Goal: Task Accomplishment & Management: Manage account settings

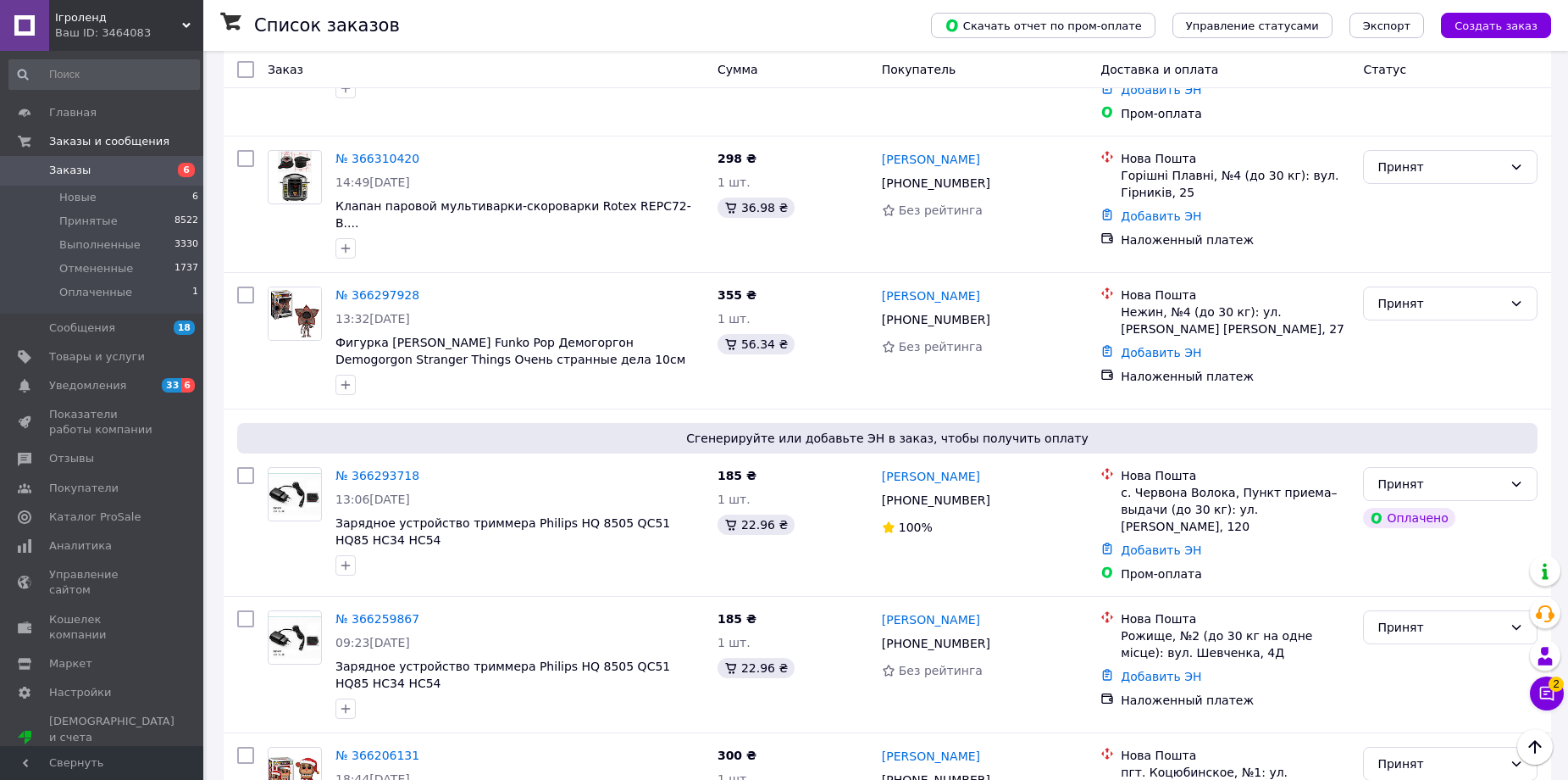
scroll to position [678, 0]
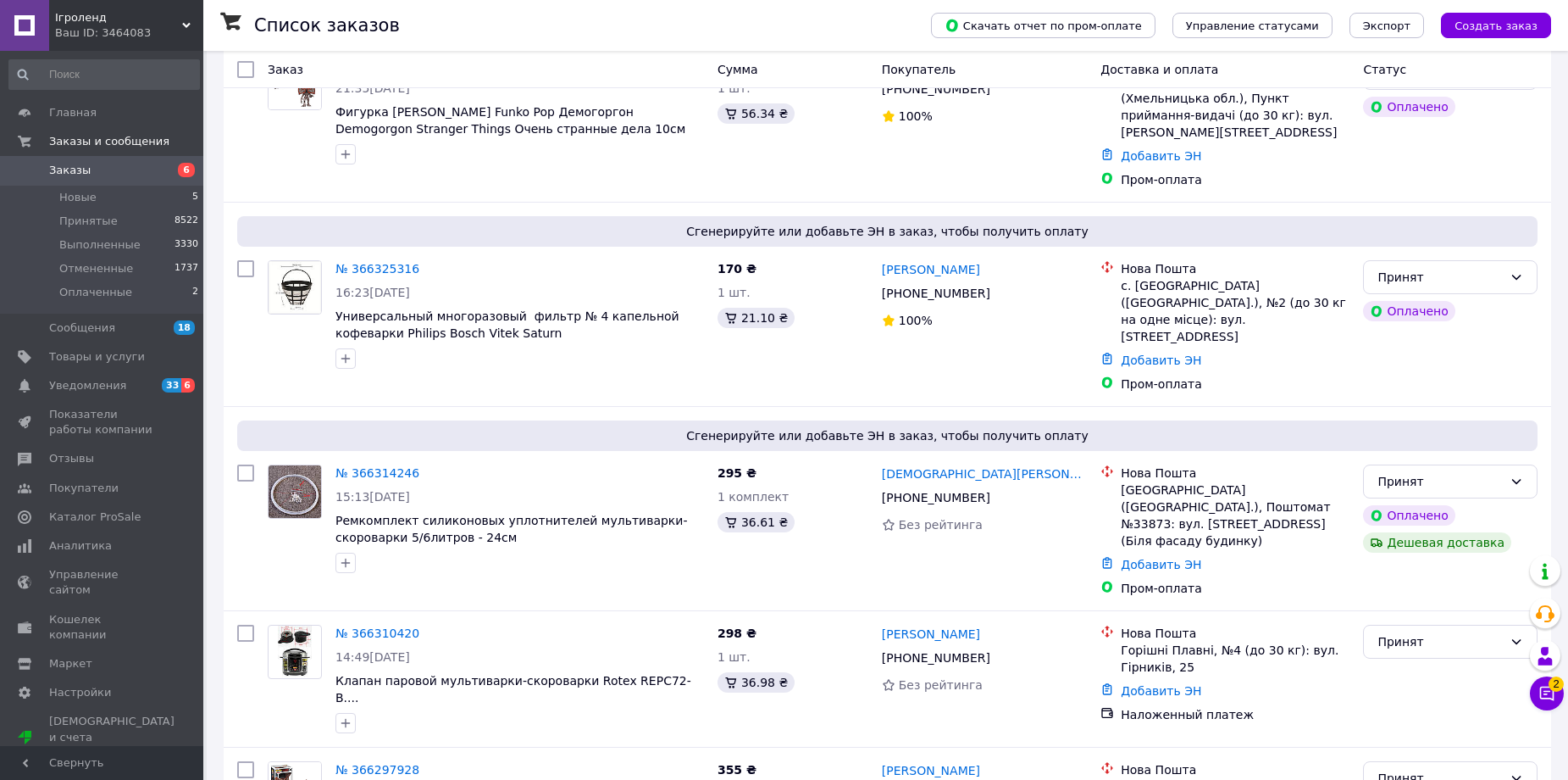
scroll to position [254, 0]
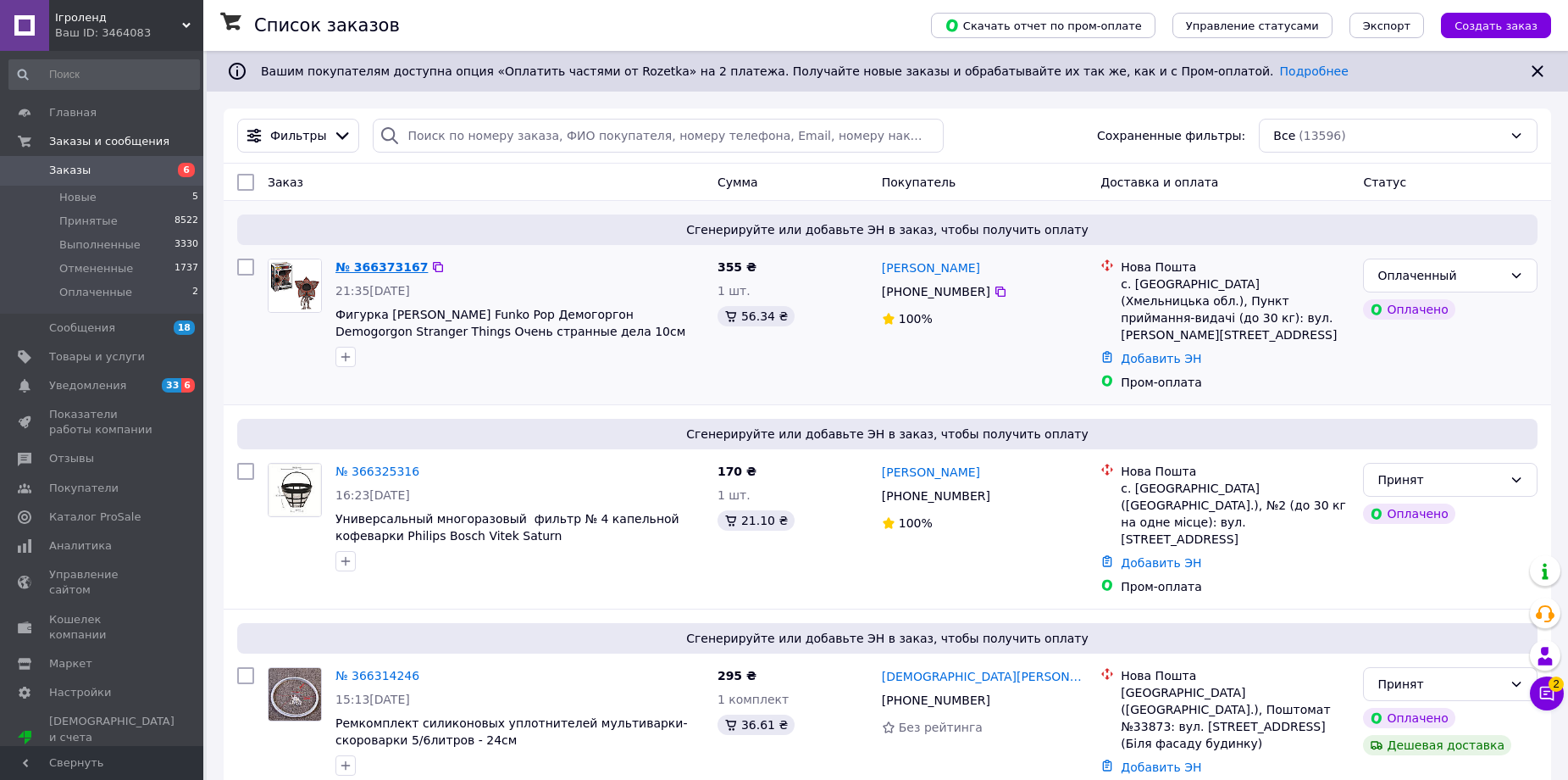
click at [382, 260] on link "№ 366373167" at bounding box center [382, 267] width 92 height 13
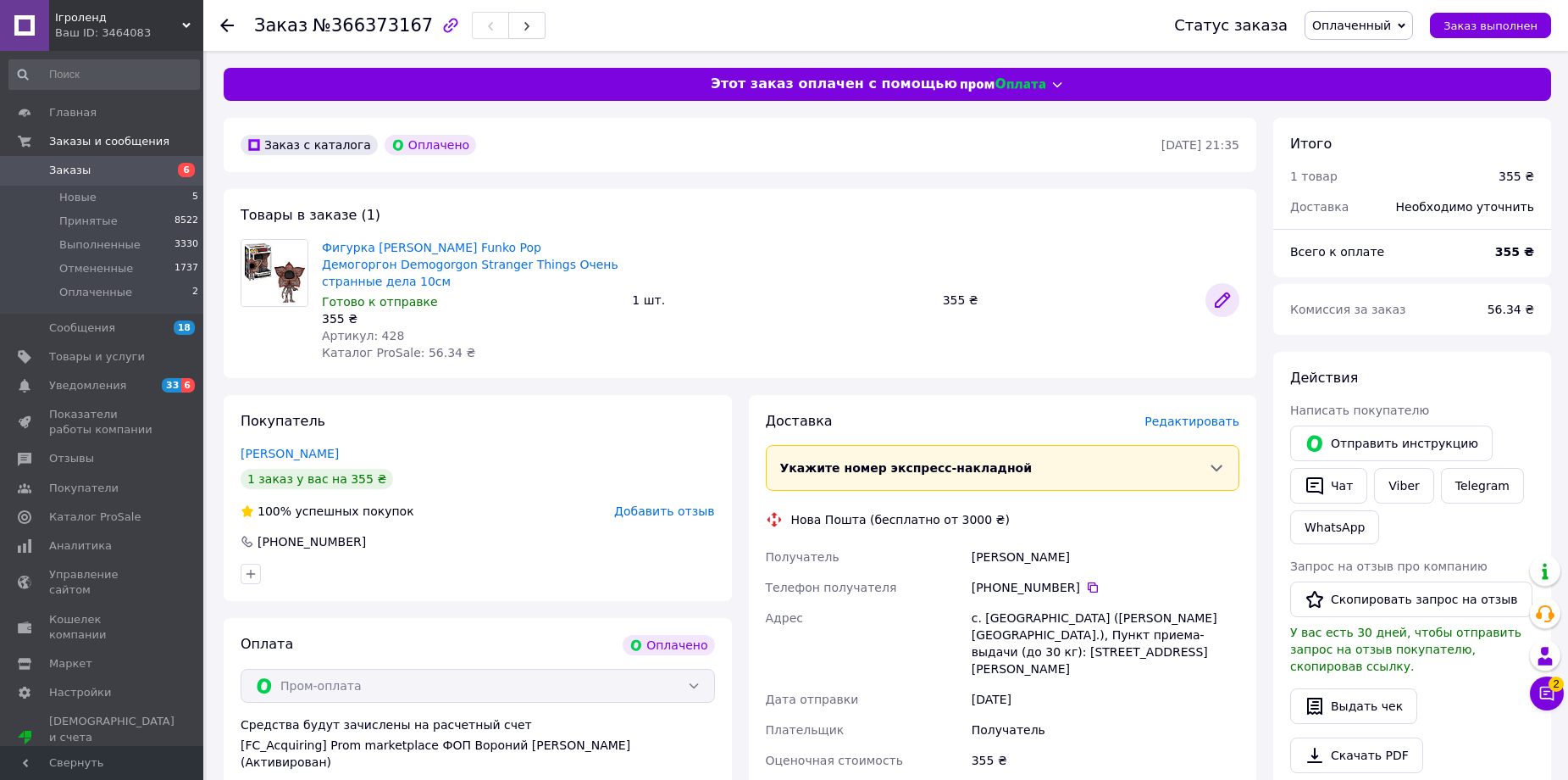
click at [1220, 304] on icon at bounding box center [1223, 299] width 13 height 13
click at [1179, 423] on span "Редактировать" at bounding box center [1192, 421] width 95 height 13
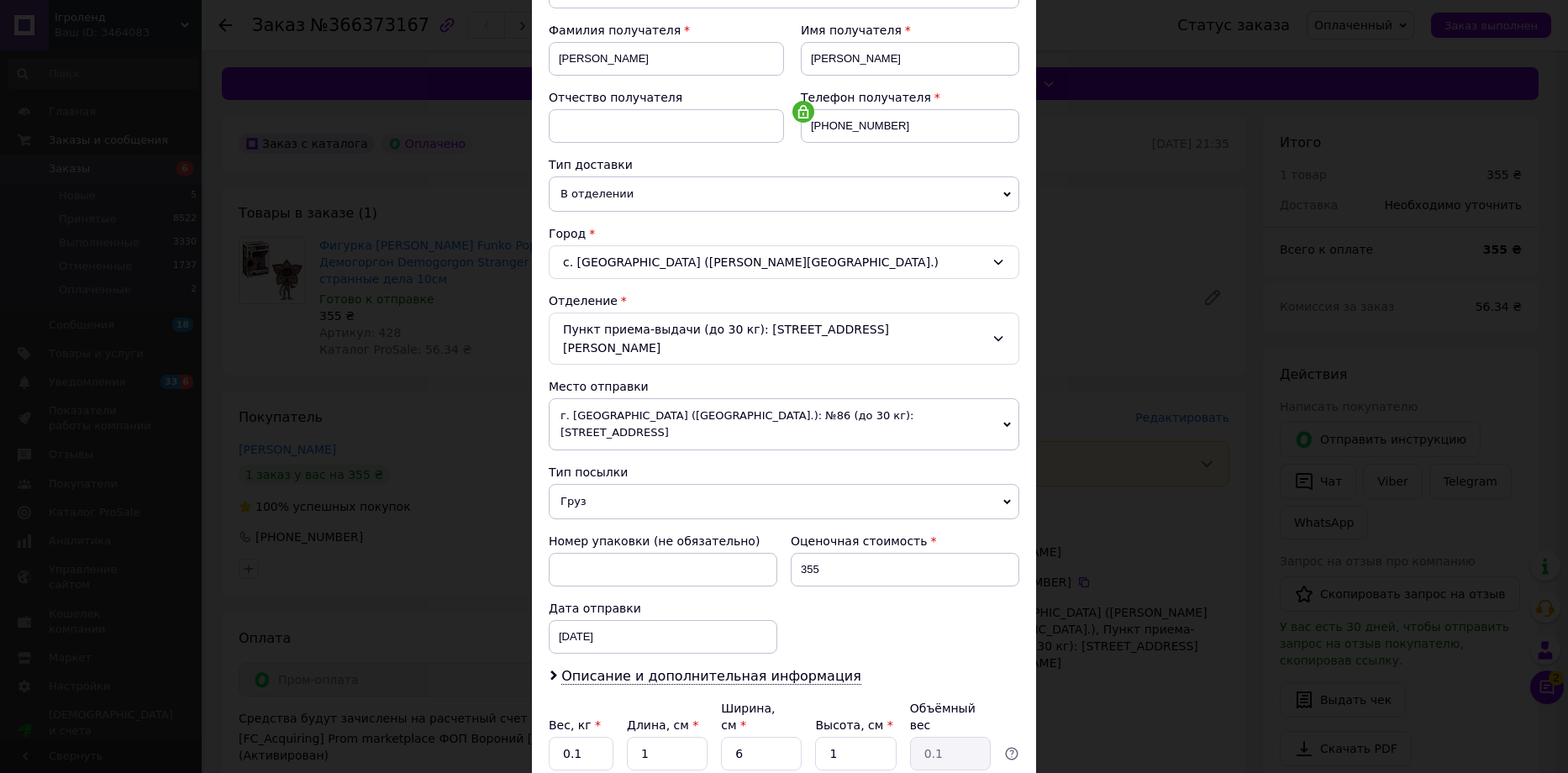
scroll to position [342, 0]
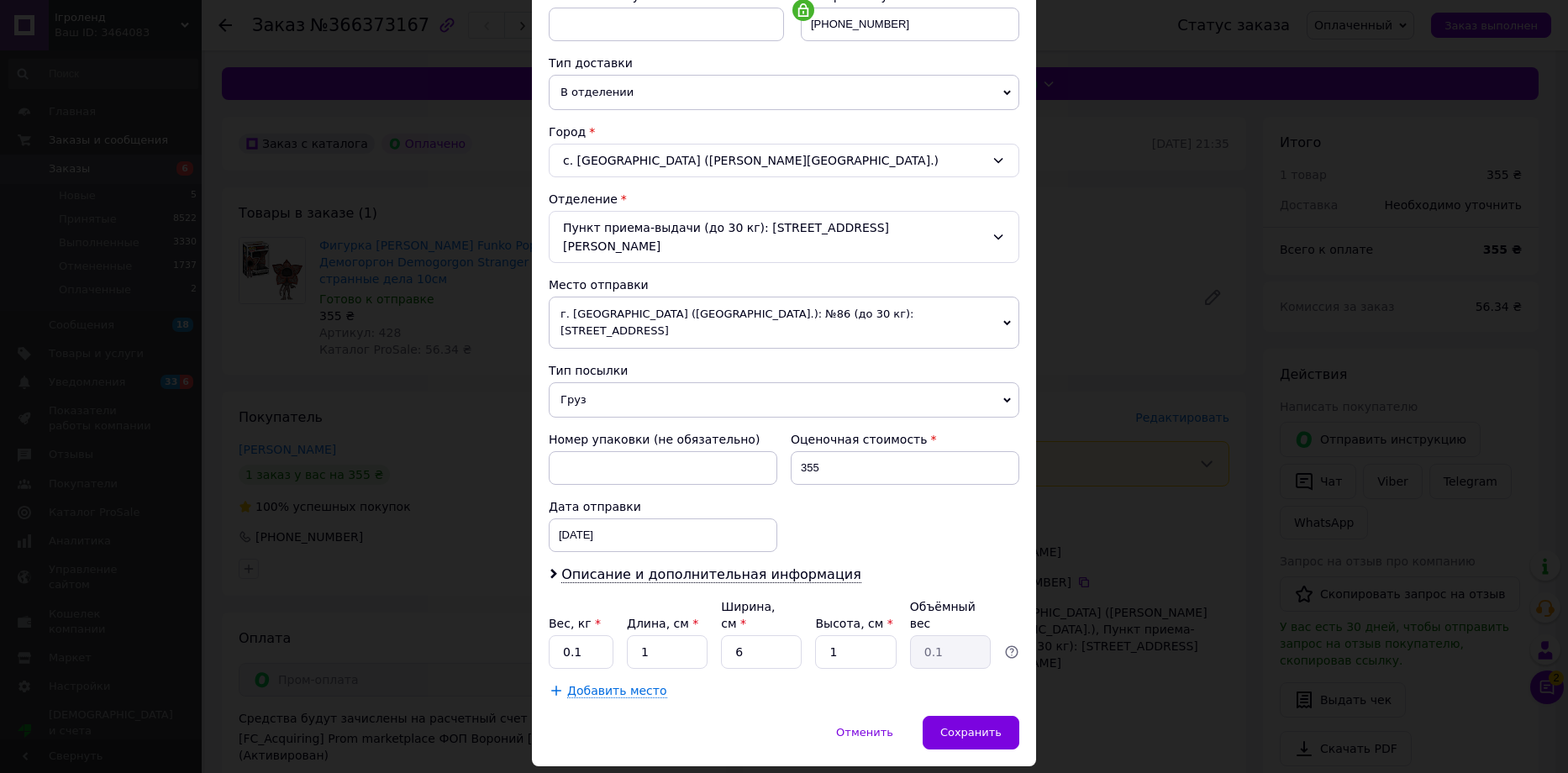
click at [1159, 634] on div "× Редактирование доставки Способ доставки Нова Пошта (бесплатно от 3000 ₴) Плат…" at bounding box center [784, 386] width 1568 height 773
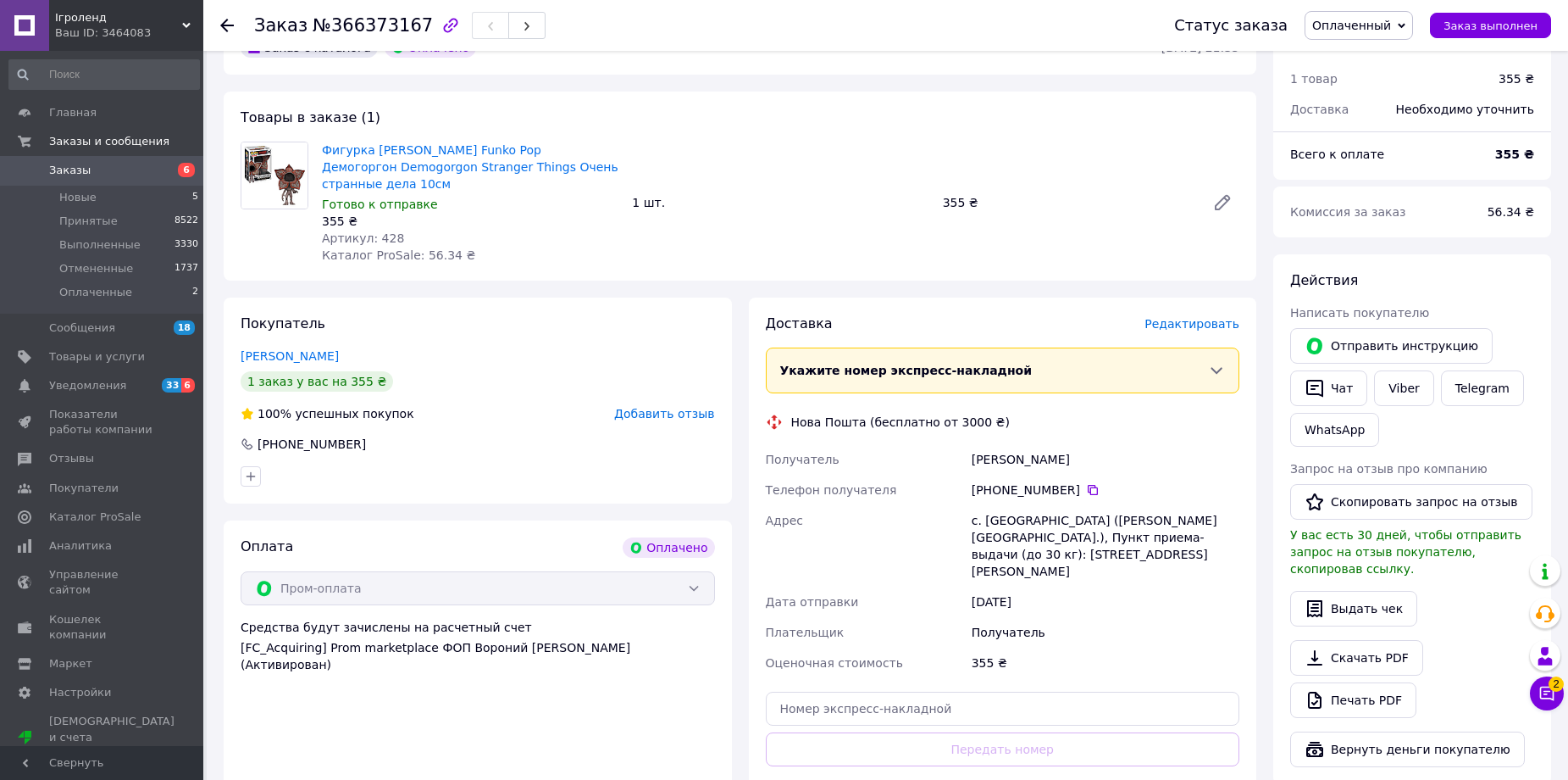
scroll to position [254, 0]
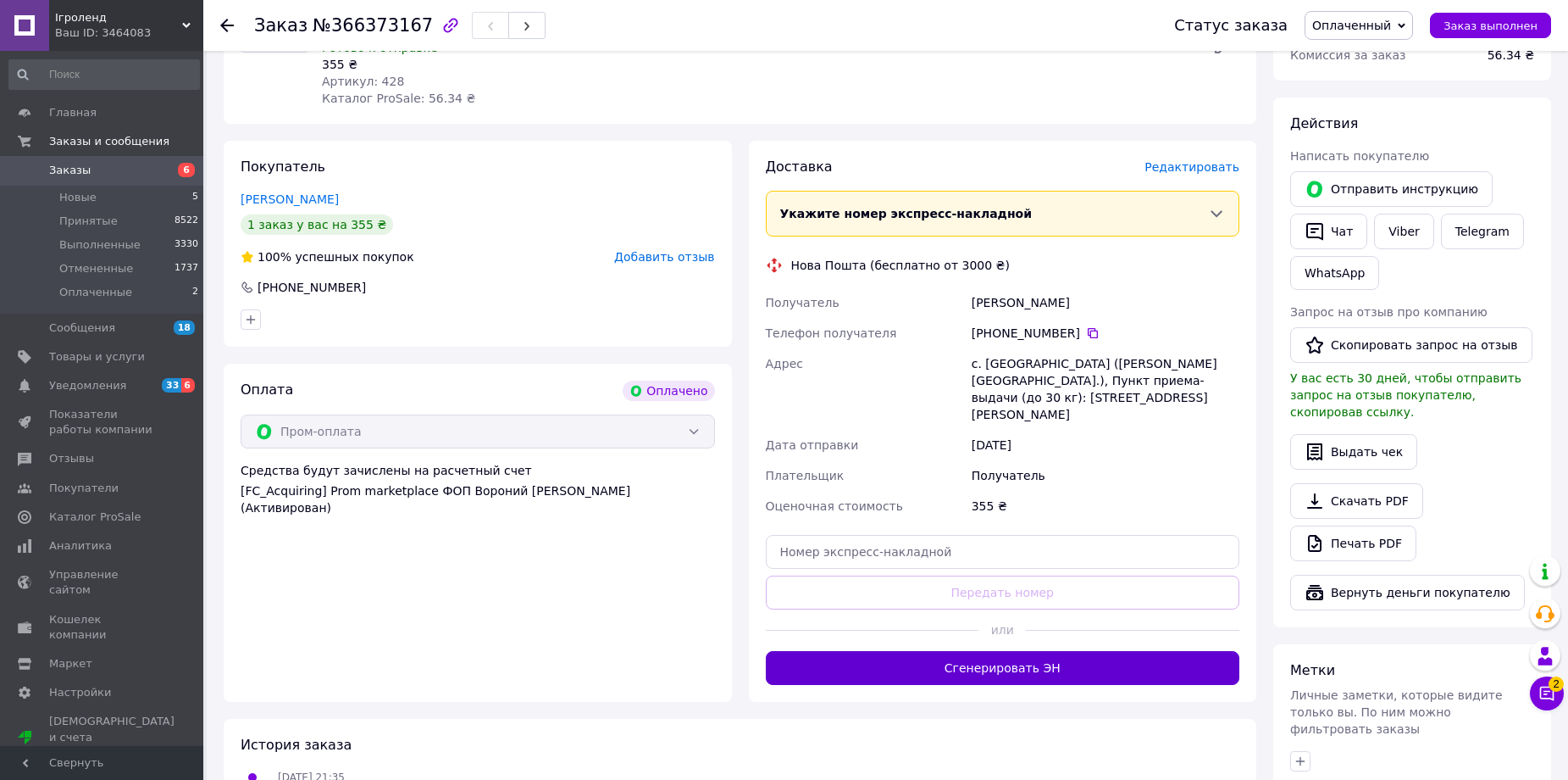
click at [1113, 650] on button "Сгенерировать ЭН" at bounding box center [1003, 667] width 475 height 34
